Goal: Task Accomplishment & Management: Manage account settings

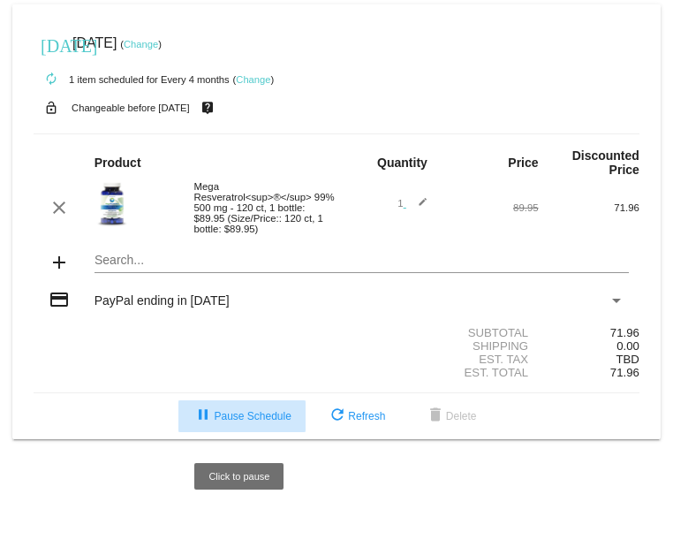
click at [232, 422] on span "pause Pause Schedule" at bounding box center [242, 416] width 98 height 12
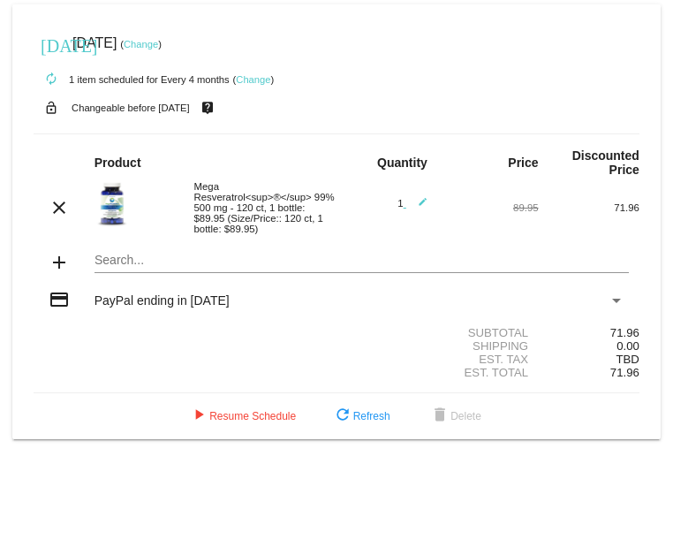
click at [158, 42] on link "Change" at bounding box center [141, 44] width 34 height 11
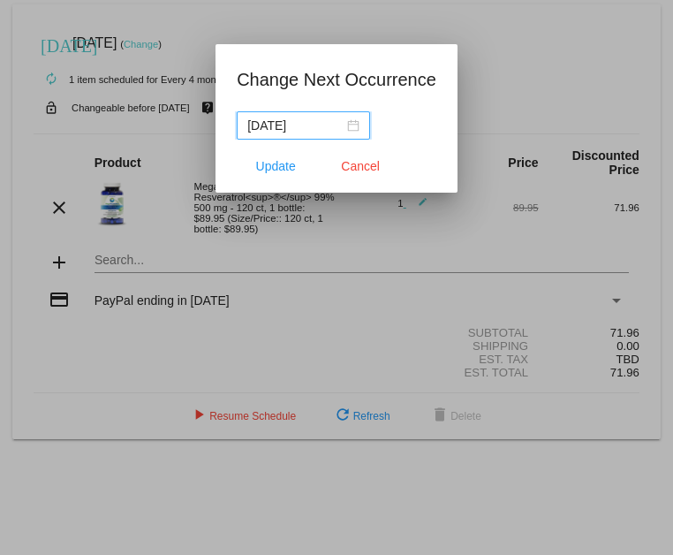
click at [291, 122] on input "[DATE]" at bounding box center [295, 125] width 96 height 19
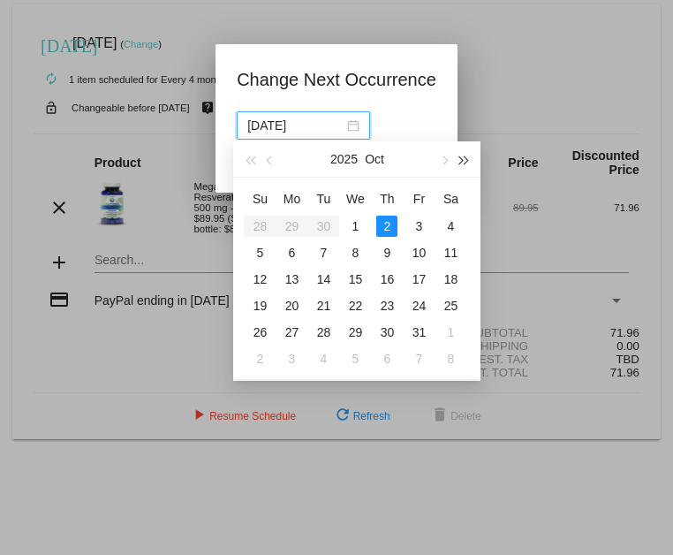
click at [470, 156] on button "button" at bounding box center [463, 158] width 19 height 35
click at [255, 156] on span "button" at bounding box center [251, 160] width 9 height 9
click at [445, 158] on span "button" at bounding box center [444, 160] width 9 height 9
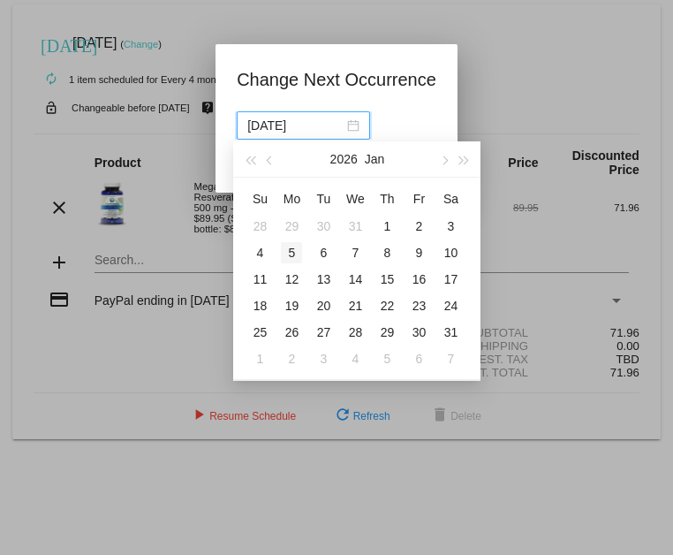
click at [289, 249] on div "5" at bounding box center [291, 252] width 21 height 21
type input "[DATE]"
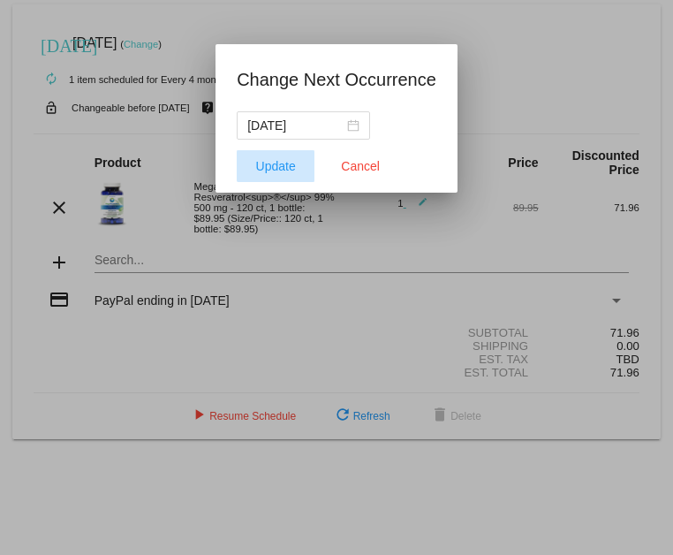
click at [278, 163] on span "Update" at bounding box center [276, 166] width 40 height 14
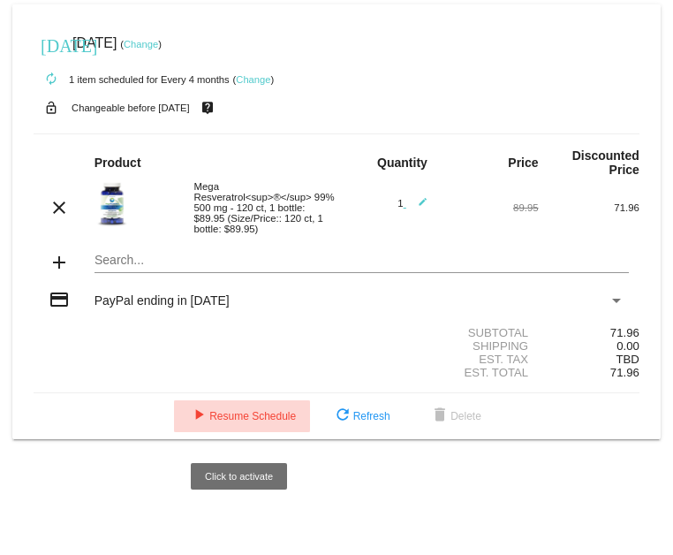
click at [247, 422] on span "play_arrow Resume Schedule" at bounding box center [242, 416] width 108 height 12
